Goal: Find specific page/section: Find specific page/section

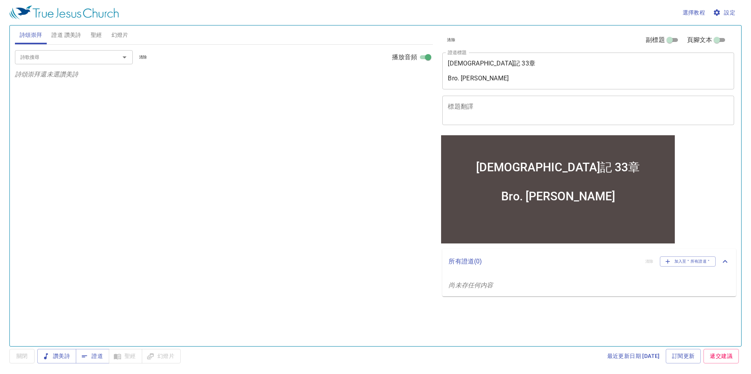
click at [51, 58] on input "詩歌搜尋" at bounding box center [62, 57] width 90 height 9
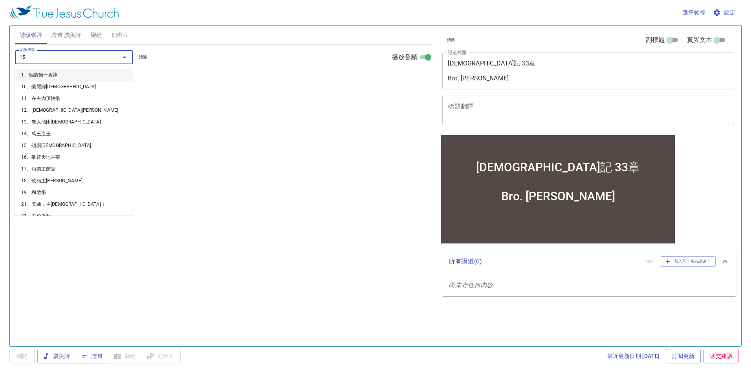
type input "151"
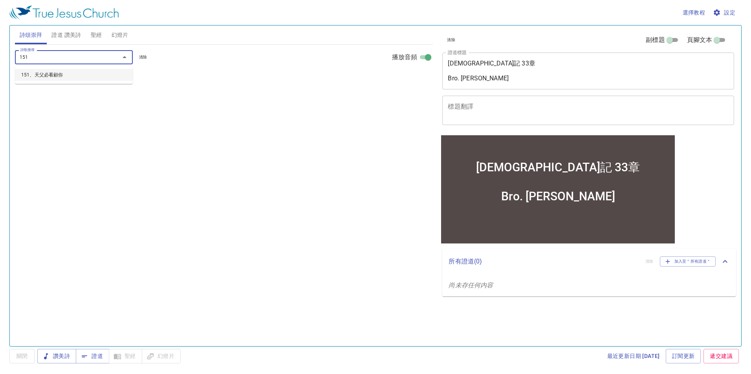
click at [53, 79] on li "151、天父必看顧你" at bounding box center [74, 75] width 118 height 12
select select "1"
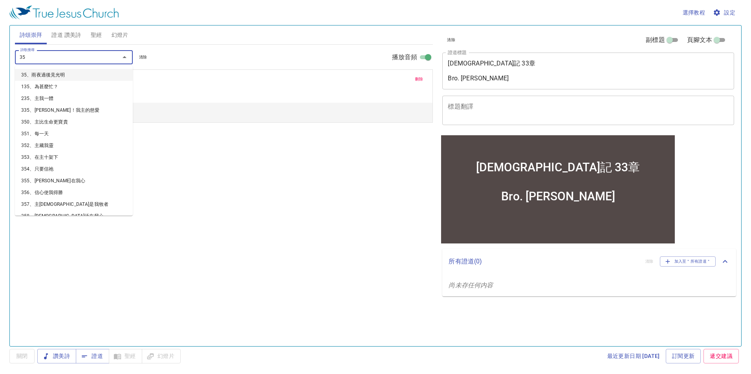
type input "358"
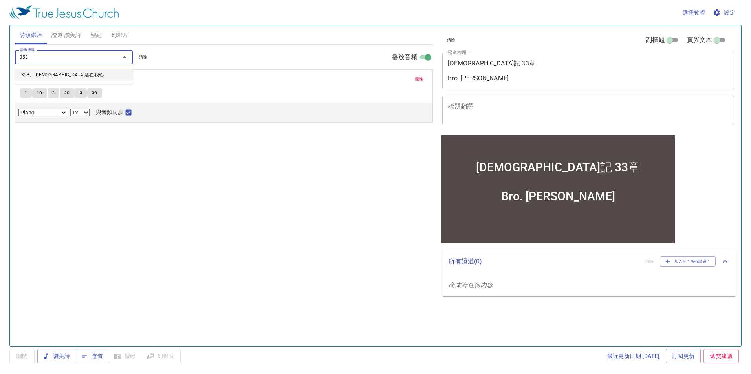
click at [57, 75] on li "358、[DEMOGRAPHIC_DATA]活在我心" at bounding box center [74, 75] width 118 height 12
select select "1"
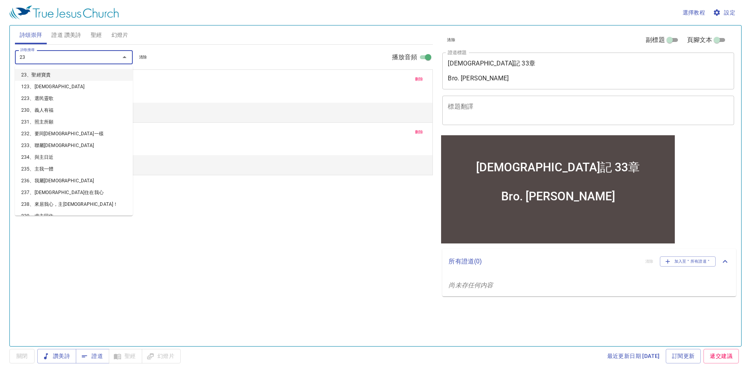
type input "239"
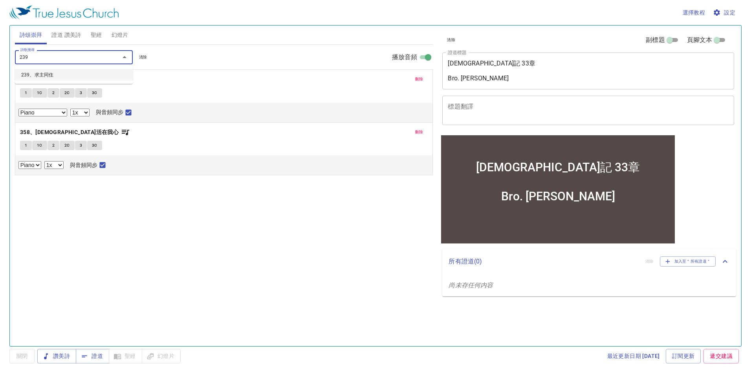
click at [57, 75] on li "239、求主同住" at bounding box center [74, 75] width 118 height 12
select select "1"
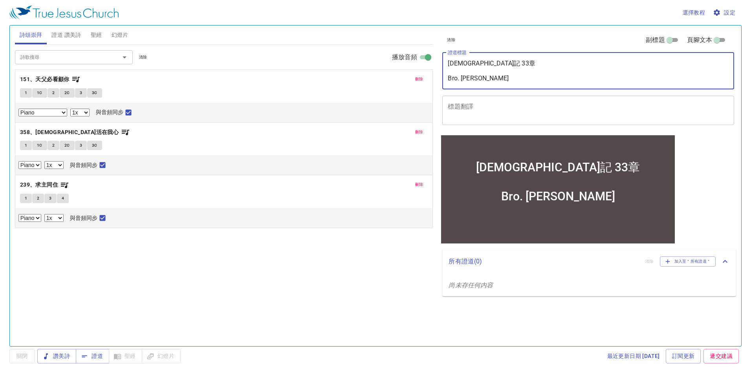
drag, startPoint x: 463, startPoint y: 63, endPoint x: 434, endPoint y: 64, distance: 29.1
click at [434, 64] on div "詩頌崇拜 證道 讚美詩 聖經 幻燈片 詩歌搜尋 詩歌搜尋 清除 播放音頻 刪除 151、天父必看顧你 1 1C 2 2C 3 3C Piano Piano (…" at bounding box center [375, 182] width 727 height 321
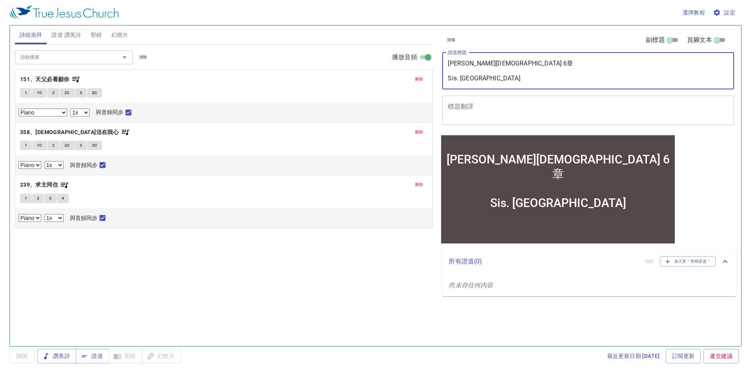
type textarea "[PERSON_NAME][DEMOGRAPHIC_DATA] 6章 Sis. [PERSON_NAME]"
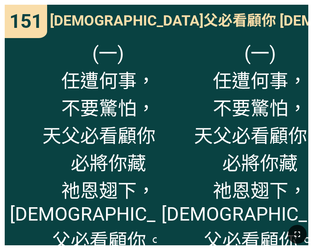
click at [299, 232] on icon "button" at bounding box center [296, 234] width 5 height 5
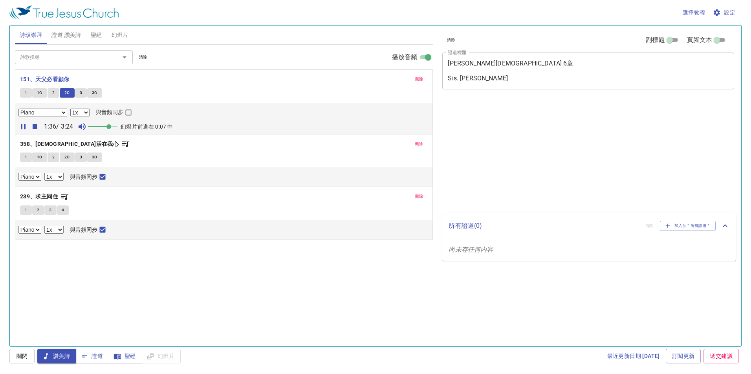
select select "1"
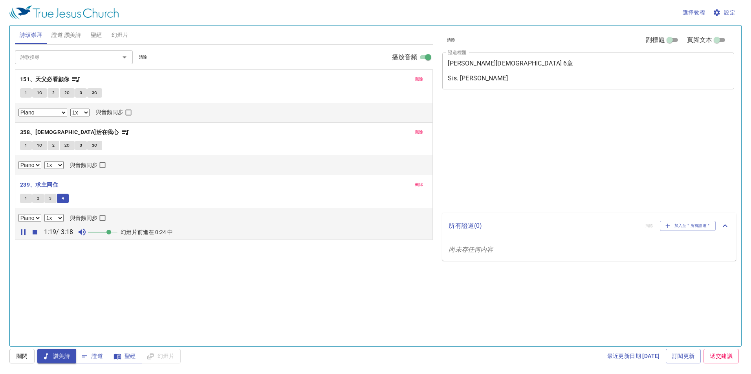
select select "1"
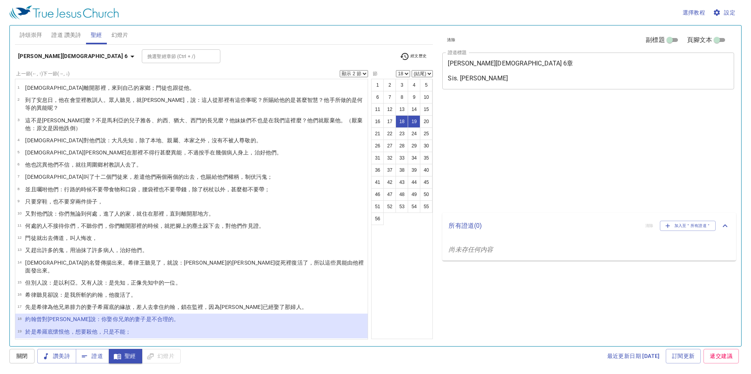
select select "2"
select select "18"
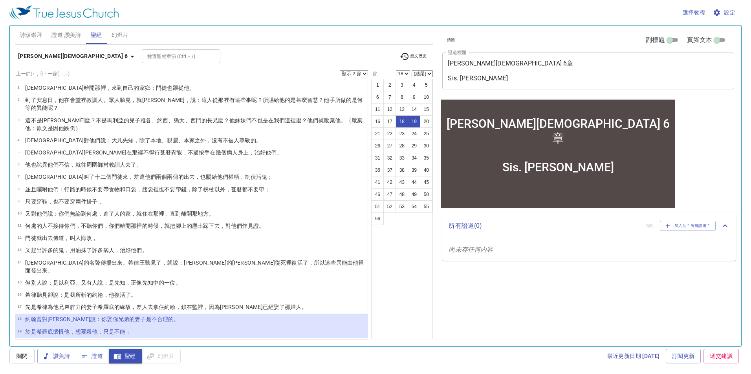
scroll to position [193, 0]
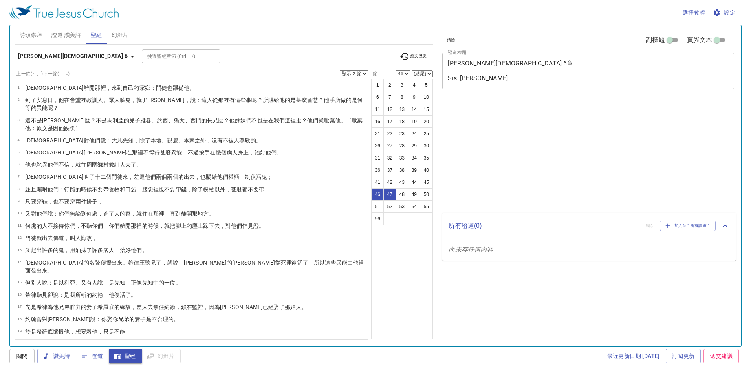
select select "2"
select select "46"
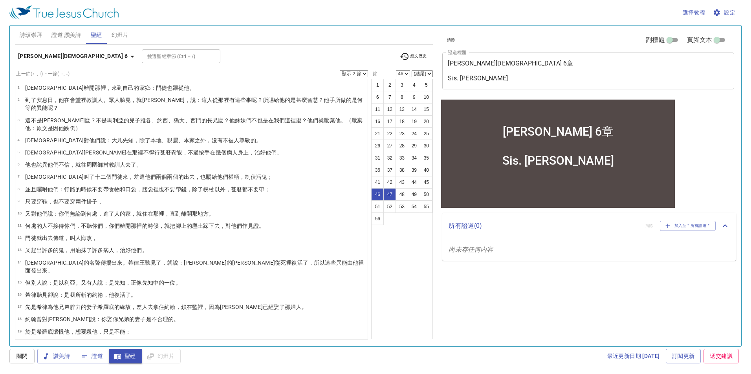
scroll to position [447, 0]
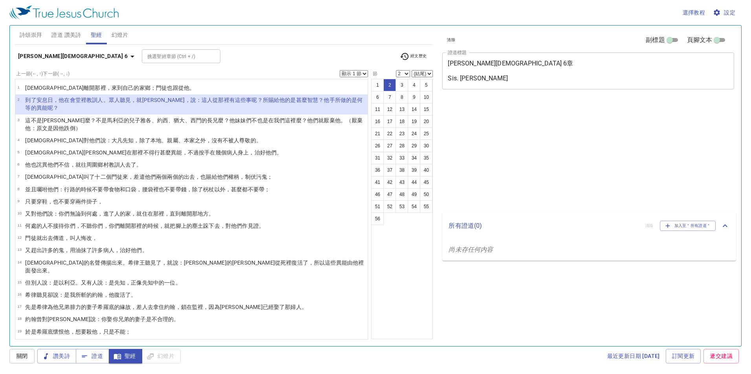
select select "2"
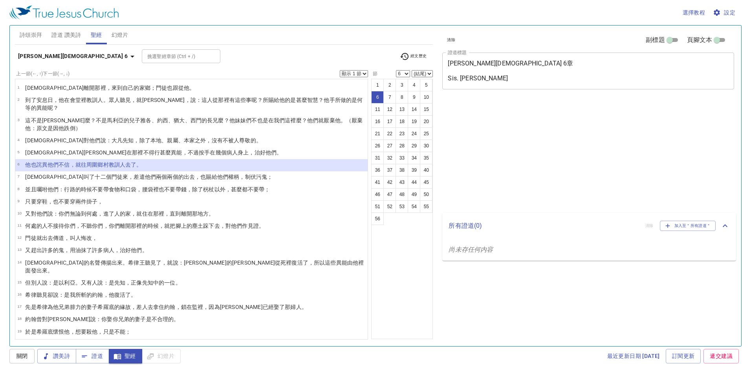
select select "6"
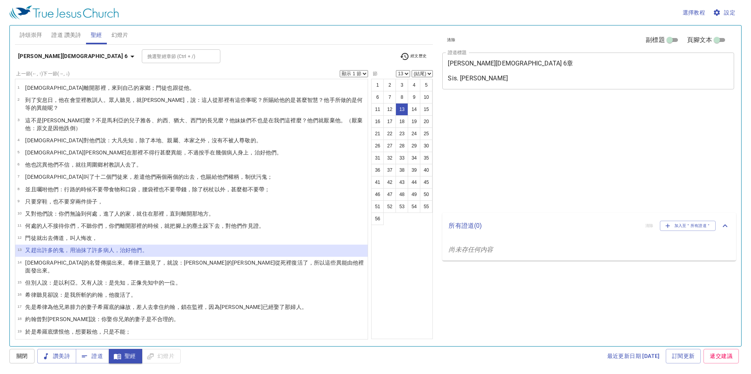
select select "13"
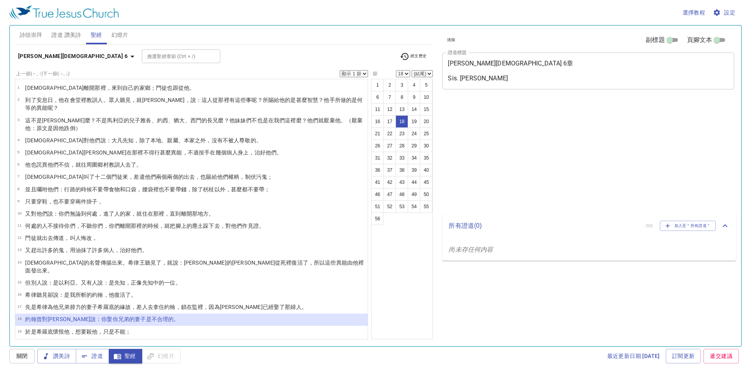
select select "18"
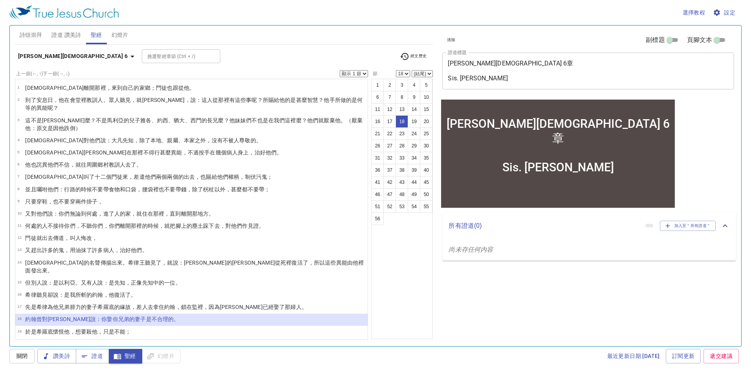
scroll to position [118, 0]
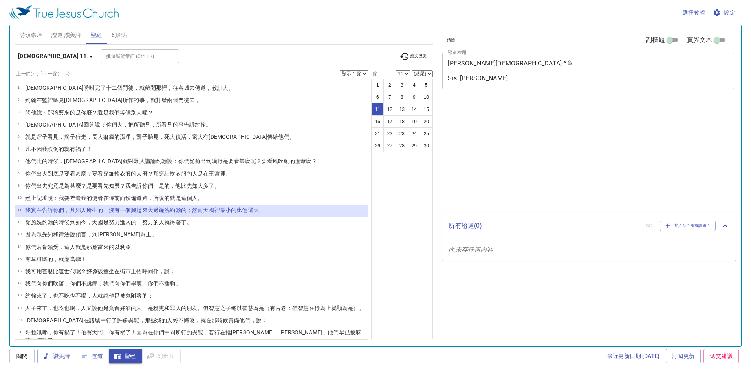
select select "11"
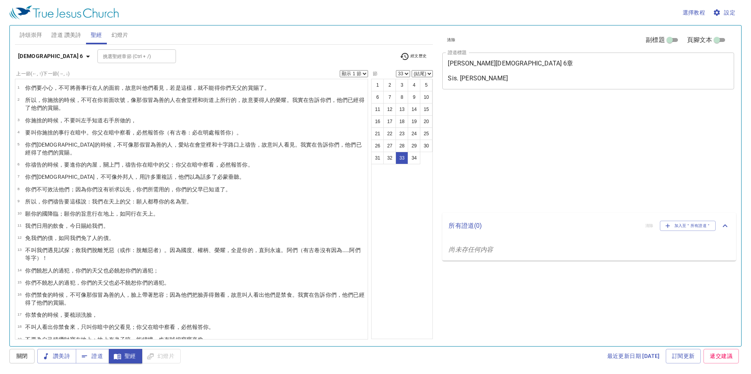
select select "33"
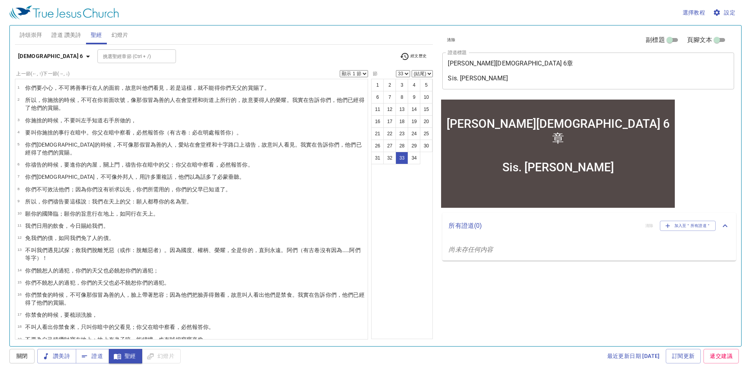
scroll to position [194, 0]
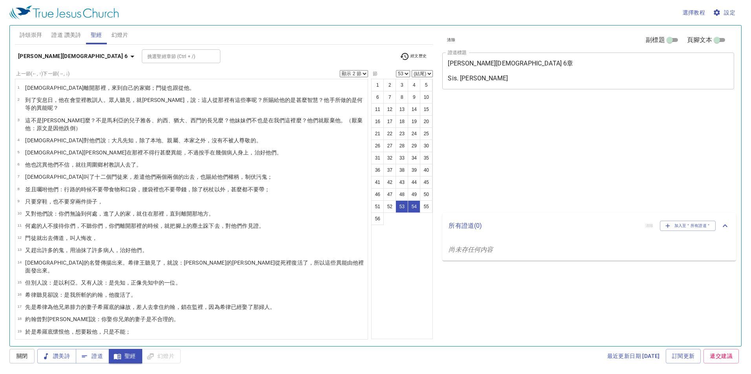
select select "2"
select select "53"
select select "2"
select select "53"
select select "2"
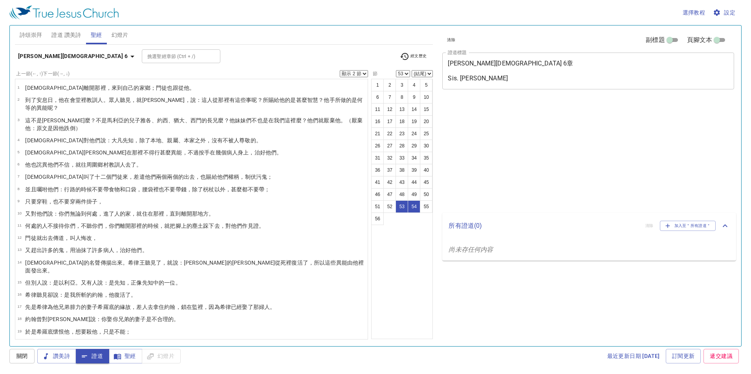
select select "53"
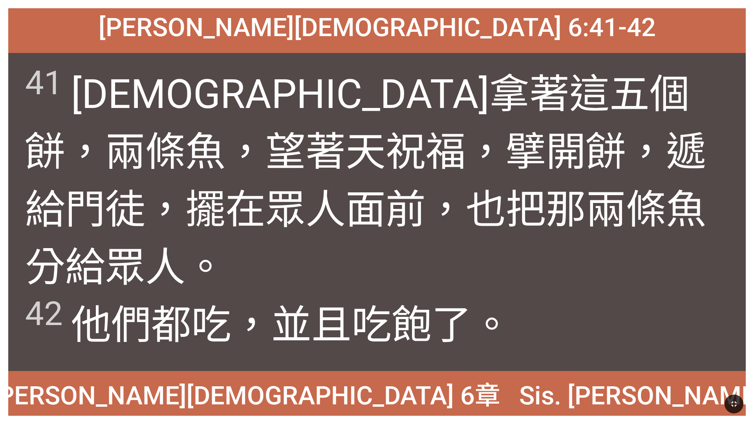
click at [735, 405] on icon "button" at bounding box center [733, 403] width 5 height 5
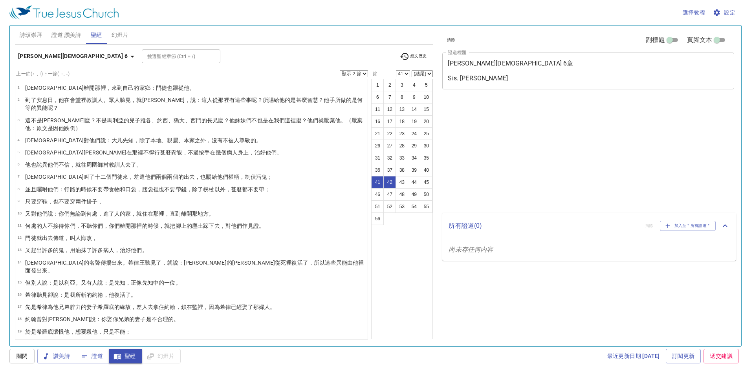
select select "2"
select select "41"
